Goal: Information Seeking & Learning: Find specific fact

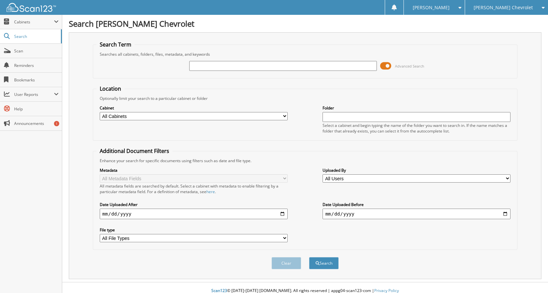
click at [215, 67] on input "text" at bounding box center [283, 66] width 188 height 10
type input "83211"
click at [309, 257] on button "Search" at bounding box center [324, 263] width 30 height 12
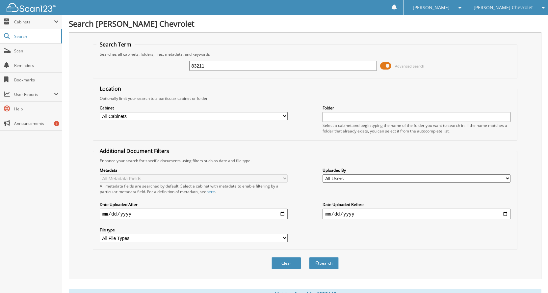
click at [335, 118] on input "text" at bounding box center [416, 117] width 188 height 10
click at [321, 265] on button "Search" at bounding box center [324, 263] width 30 height 12
click at [56, 22] on span at bounding box center [56, 21] width 5 height 5
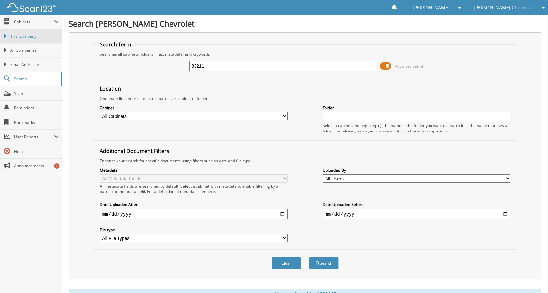
click at [36, 37] on span "This Company" at bounding box center [34, 36] width 48 height 6
